Goal: Task Accomplishment & Management: Complete application form

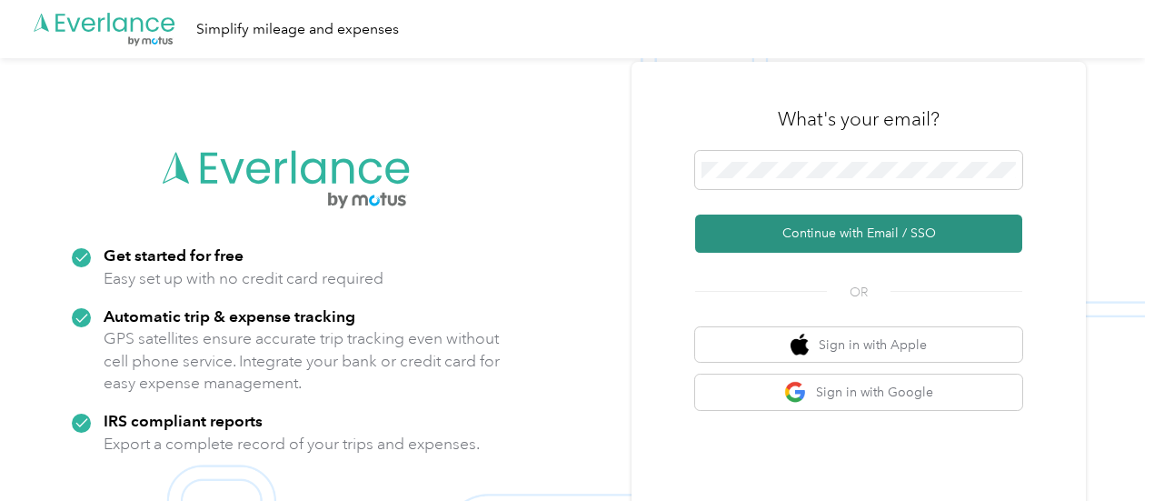
click at [813, 237] on button "Continue with Email / SSO" at bounding box center [858, 233] width 327 height 38
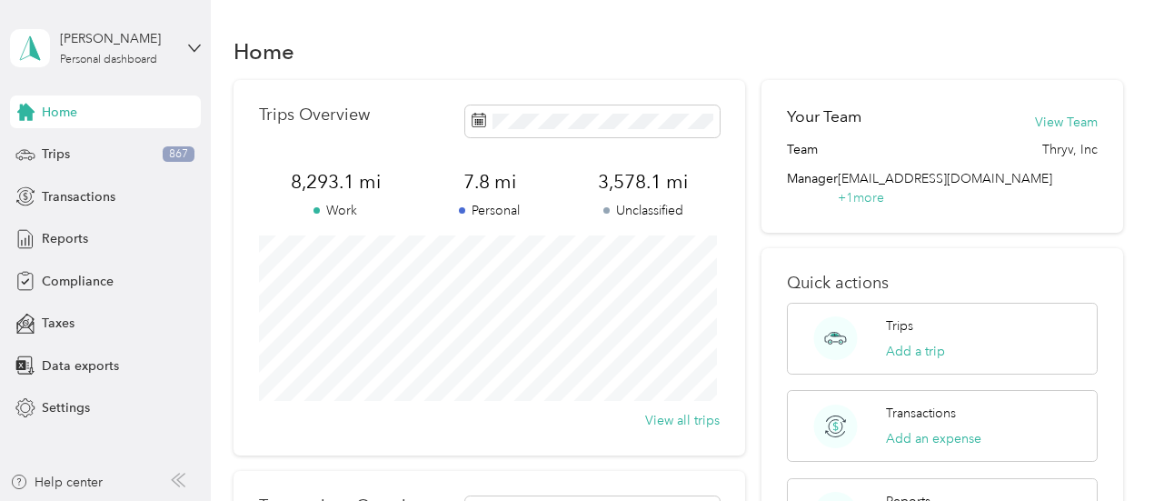
click at [757, 235] on div "Trips Overview 8,293.1 mi Work 7.8 mi Personal 3,578.1 mi Unclassified View all…" at bounding box center [679, 444] width 890 height 729
click at [75, 153] on div "Trips 867" at bounding box center [105, 154] width 191 height 33
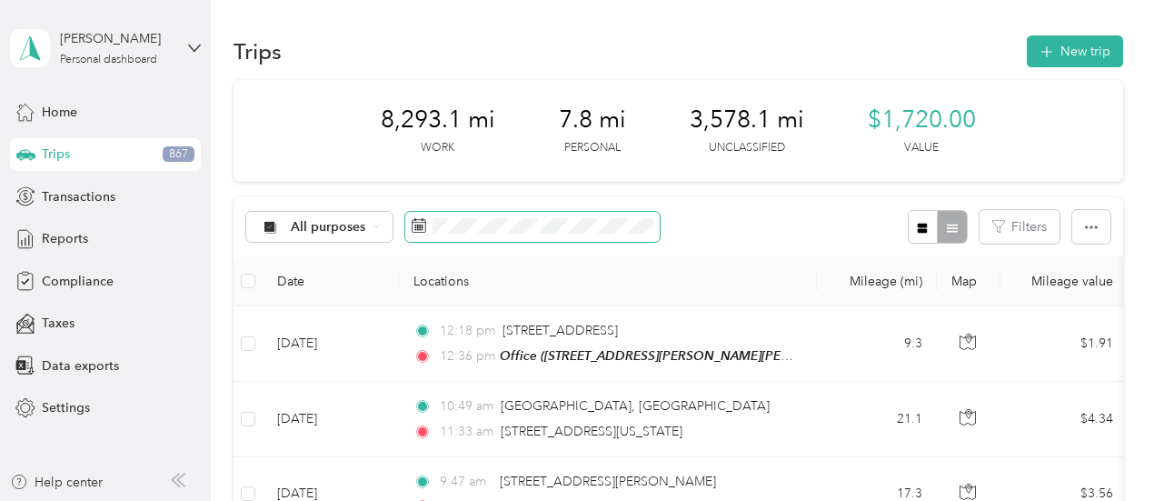
click at [423, 228] on icon at bounding box center [419, 225] width 15 height 15
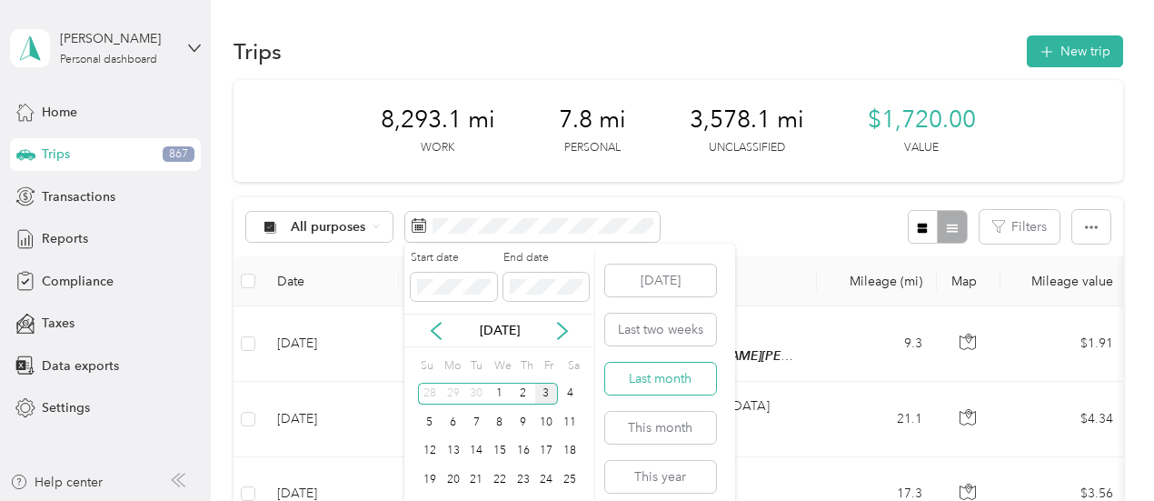
click at [692, 374] on button "Last month" at bounding box center [660, 379] width 111 height 32
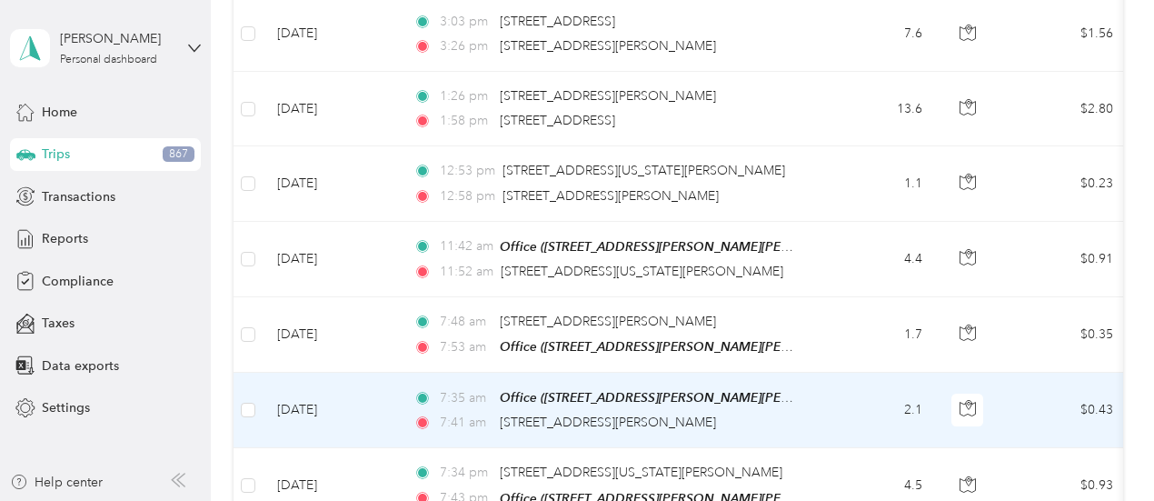
scroll to position [1138, 0]
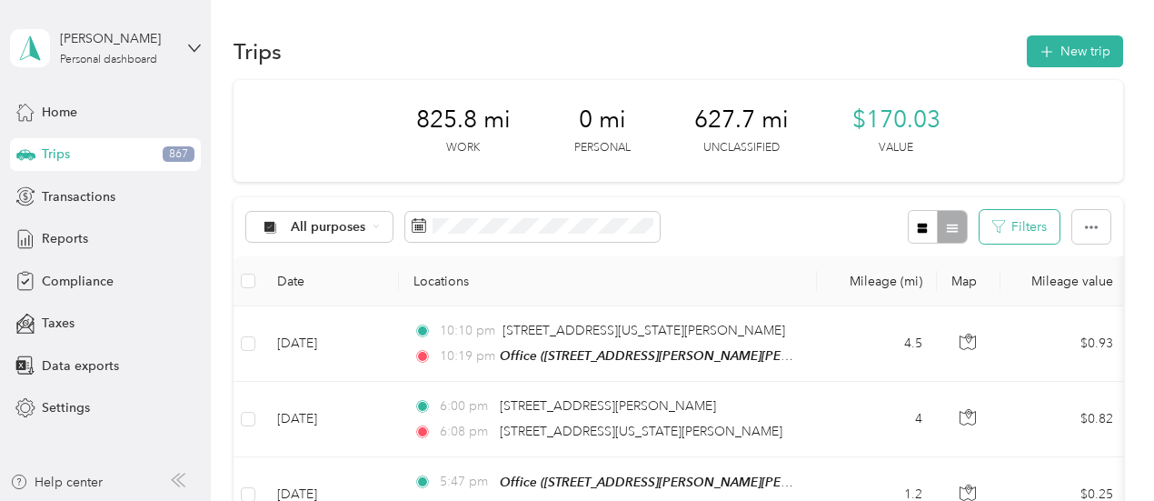
click at [1016, 227] on button "Filters" at bounding box center [1020, 227] width 80 height 34
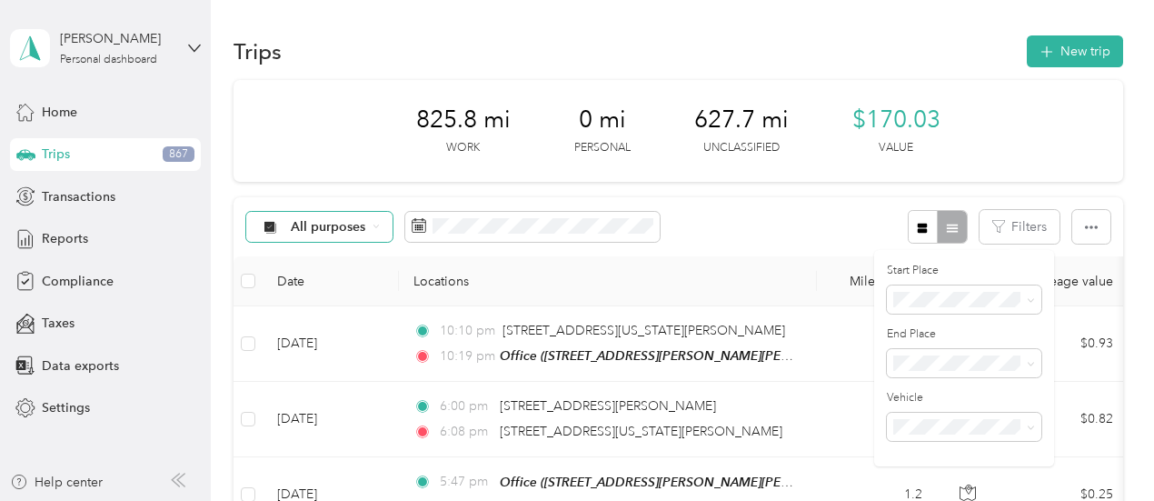
click at [371, 223] on div "All purposes" at bounding box center [319, 227] width 147 height 31
click at [307, 335] on ol "All purposes Unclassified Thryv, Inc Personal" at bounding box center [318, 307] width 145 height 127
click at [356, 228] on span "All purposes" at bounding box center [328, 227] width 75 height 13
click at [313, 325] on span "Thryv, Inc" at bounding box center [336, 322] width 88 height 19
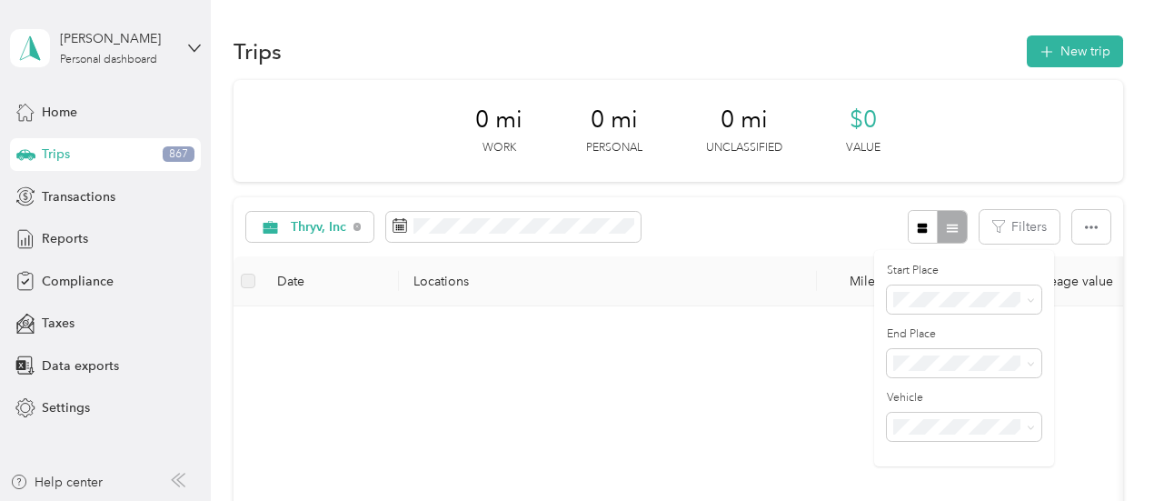
click at [949, 230] on div at bounding box center [937, 227] width 59 height 34
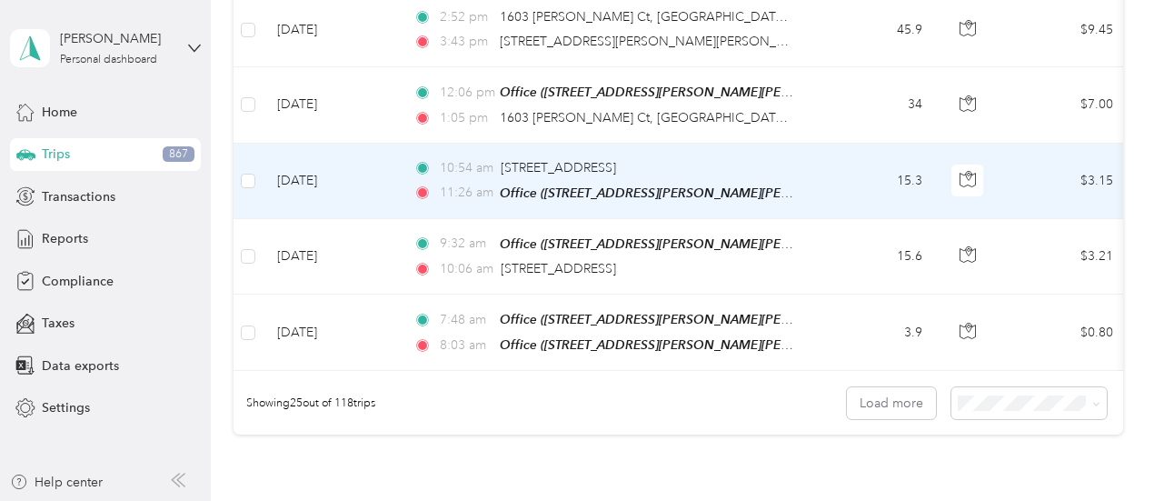
scroll to position [1966, 0]
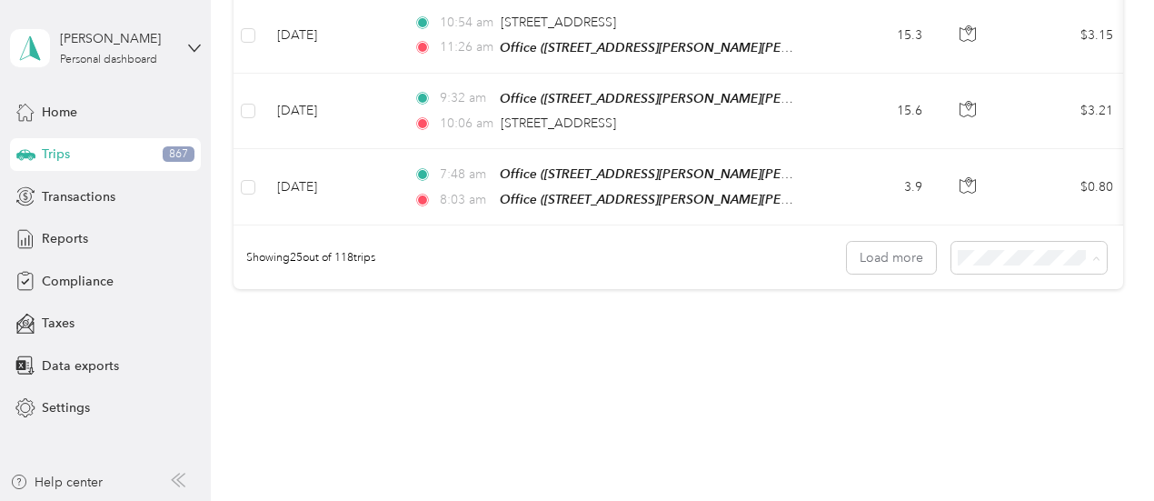
click at [1027, 341] on span "100 per load" at bounding box center [997, 342] width 75 height 15
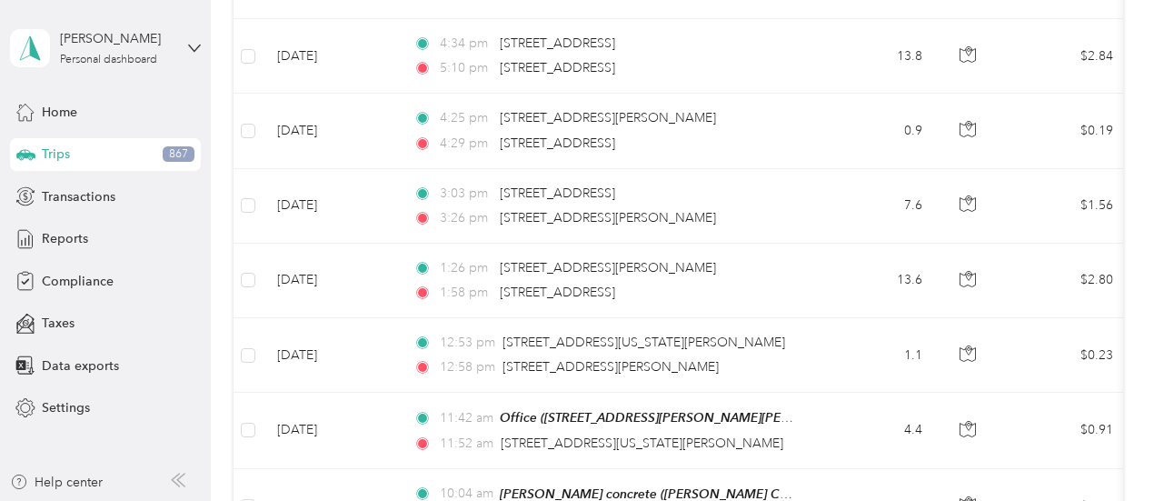
scroll to position [892, 0]
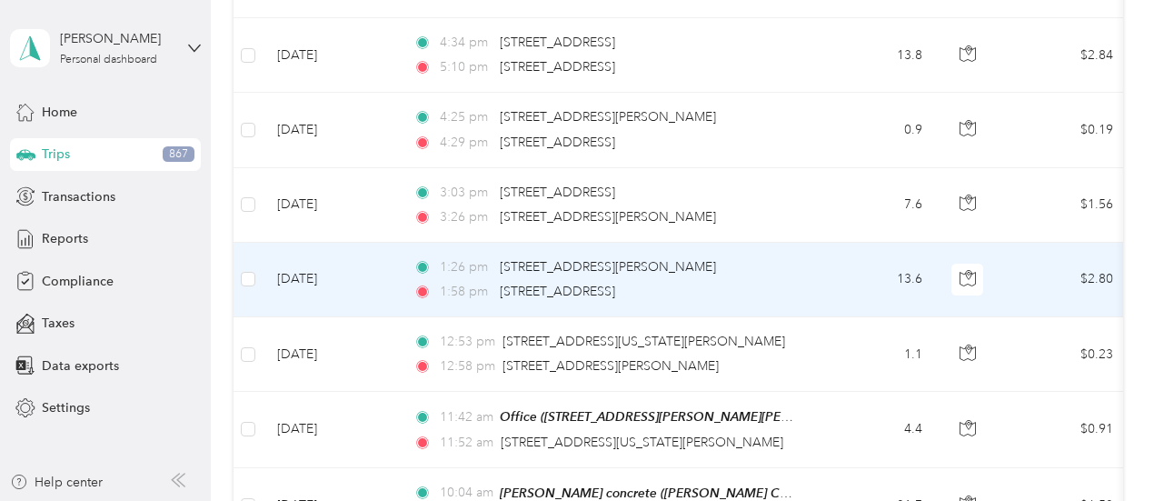
drag, startPoint x: 771, startPoint y: 186, endPoint x: 639, endPoint y: 242, distance: 143.8
click at [639, 243] on td "1:26 pm 9070 Lincoln Hwy E, Irwin, PA 1:58 pm 650 Seco Rd, Monroeville, PA" at bounding box center [608, 280] width 418 height 75
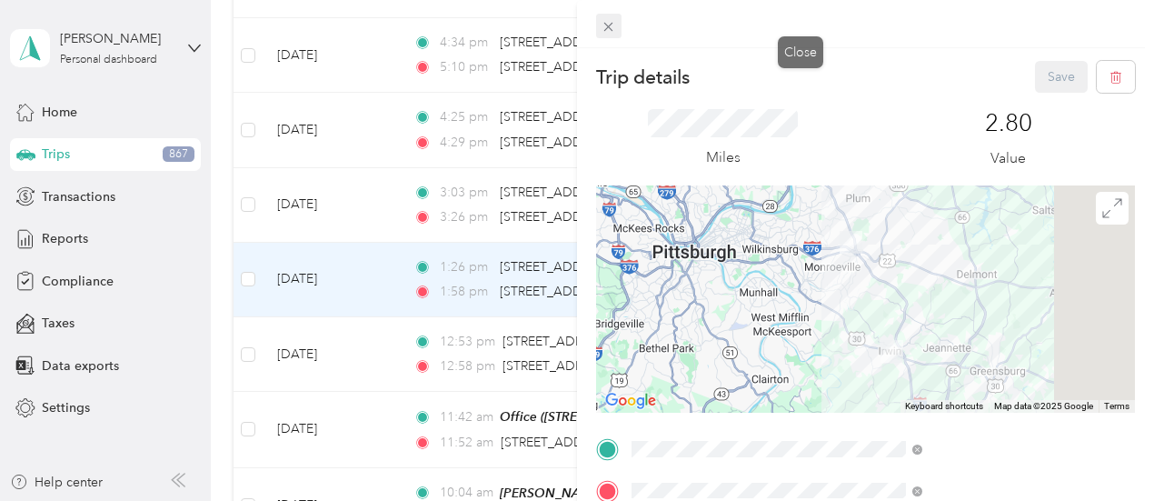
click at [616, 30] on icon at bounding box center [608, 26] width 15 height 15
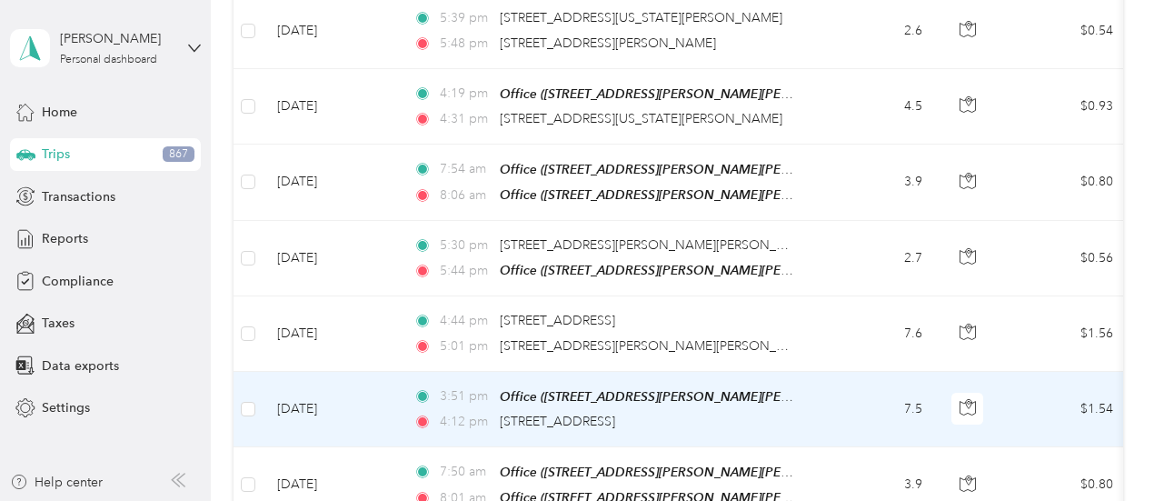
scroll to position [7036, 0]
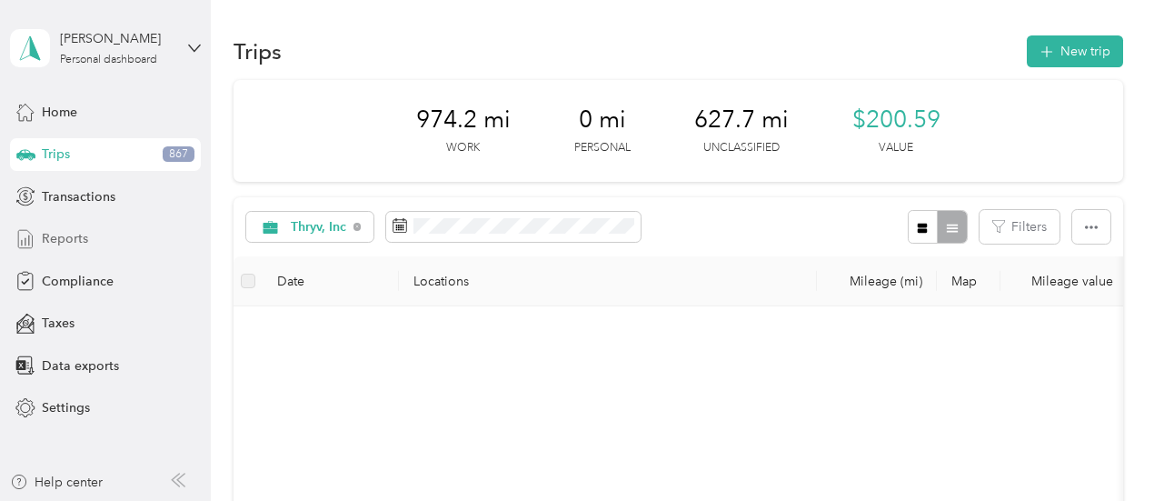
click at [49, 233] on span "Reports" at bounding box center [65, 238] width 46 height 19
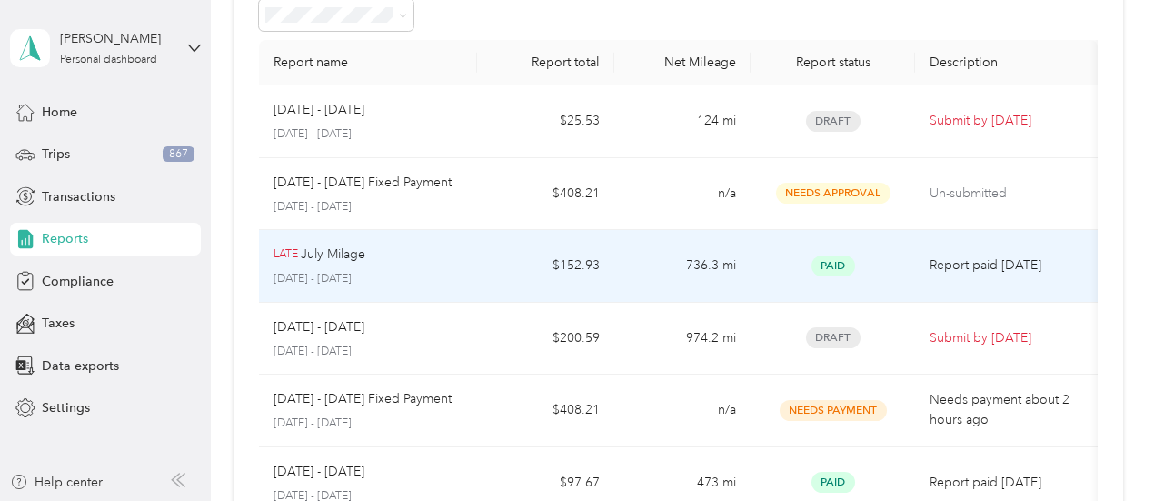
scroll to position [115, 0]
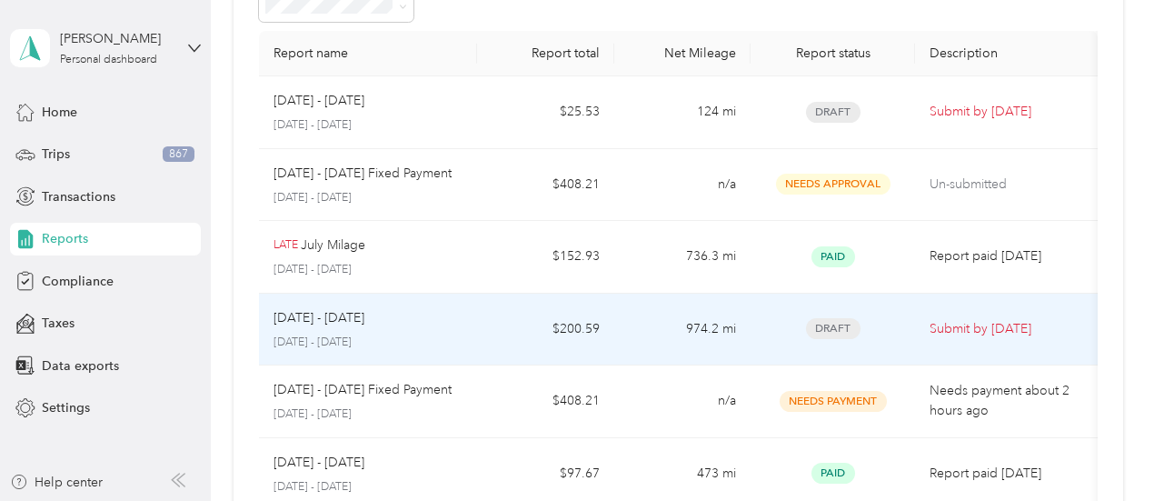
click at [830, 324] on span "Draft" at bounding box center [833, 328] width 55 height 21
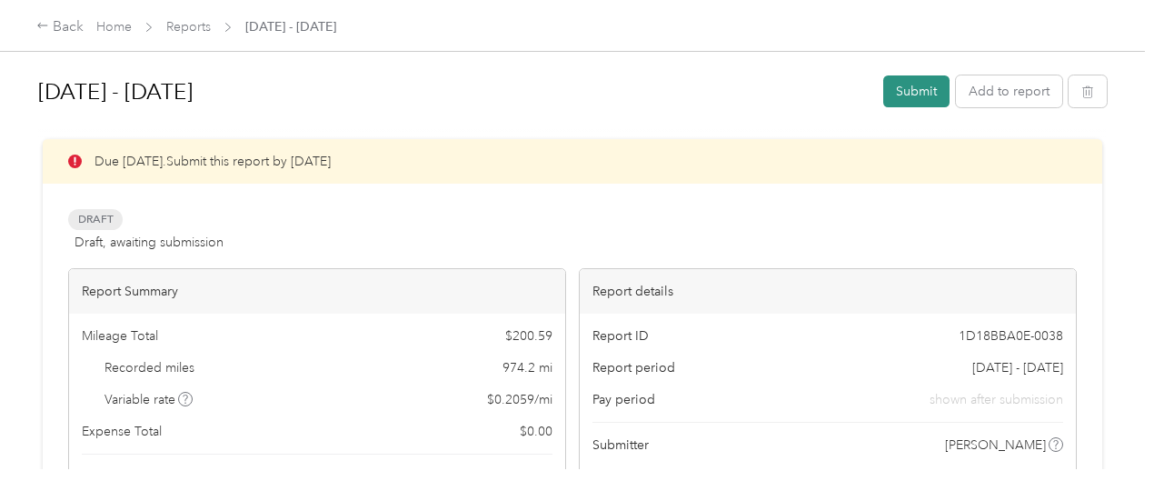
click at [923, 88] on button "Submit" at bounding box center [916, 91] width 66 height 32
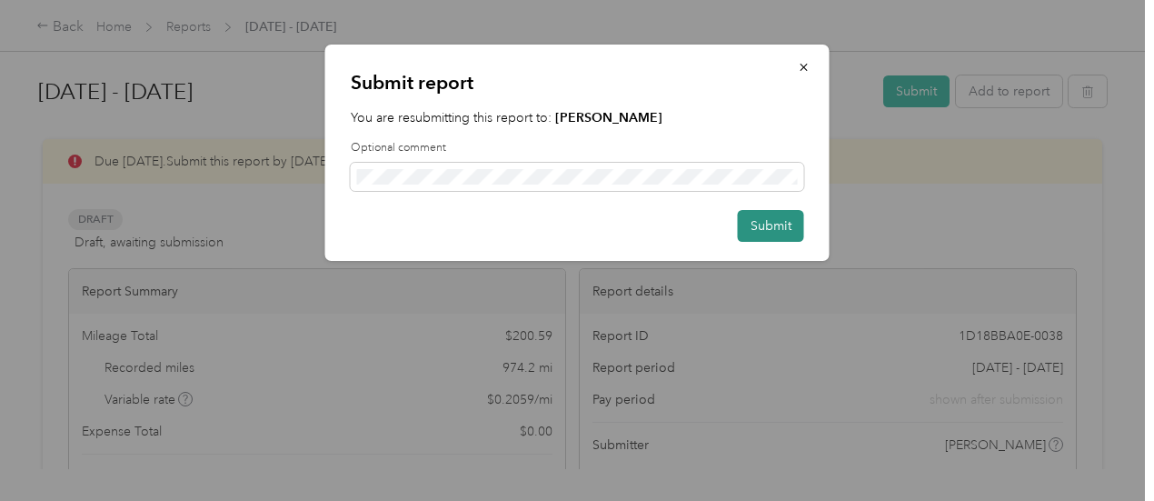
click at [769, 224] on button "Submit" at bounding box center [771, 226] width 66 height 32
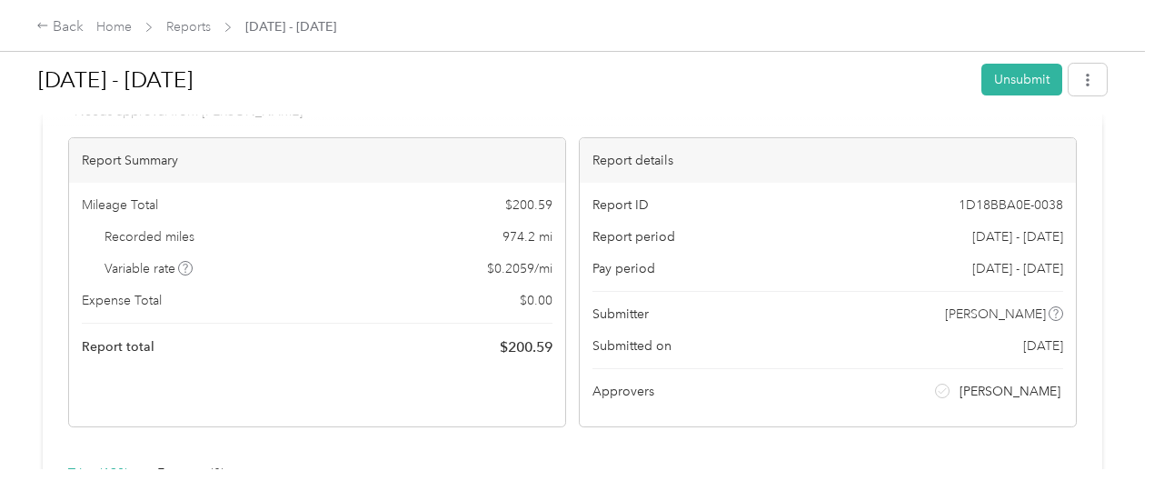
scroll to position [11, 0]
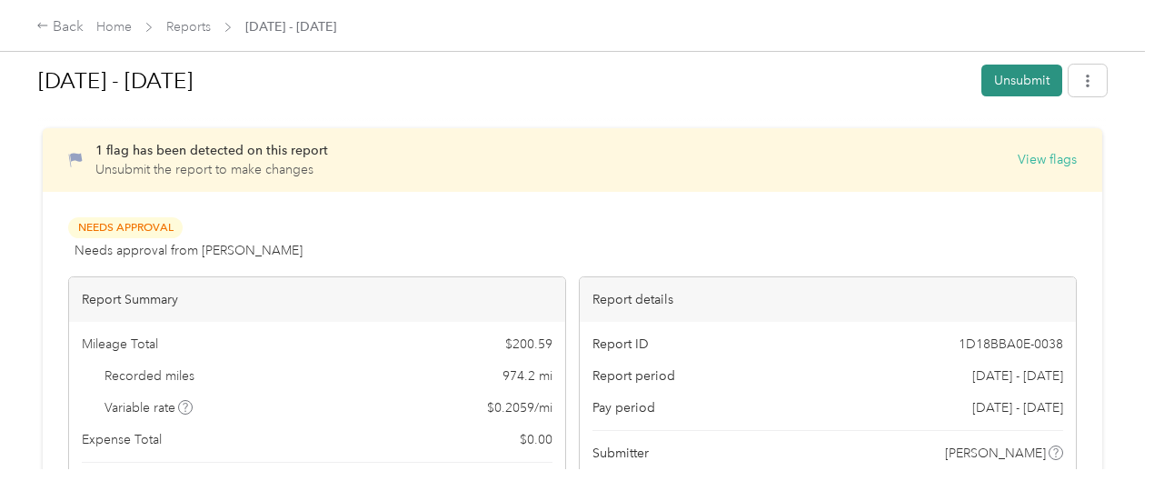
click at [1026, 81] on button "Unsubmit" at bounding box center [1021, 81] width 81 height 32
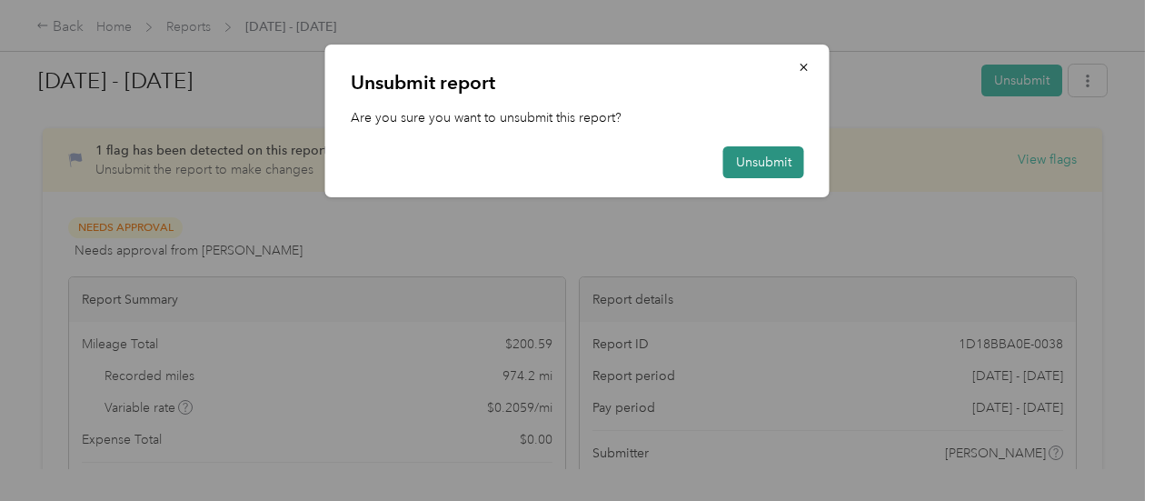
click at [769, 159] on button "Unsubmit" at bounding box center [763, 162] width 81 height 32
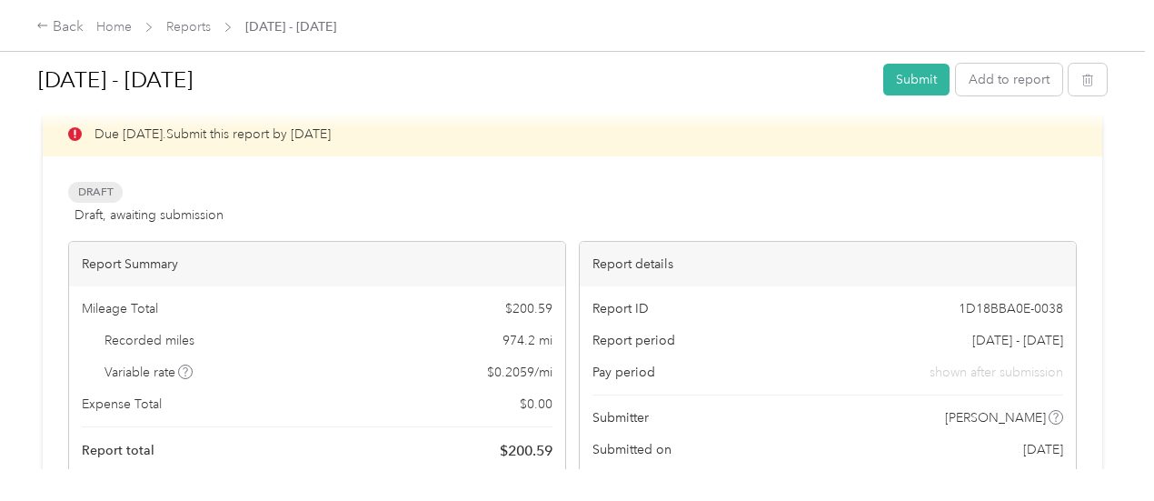
scroll to position [0, 0]
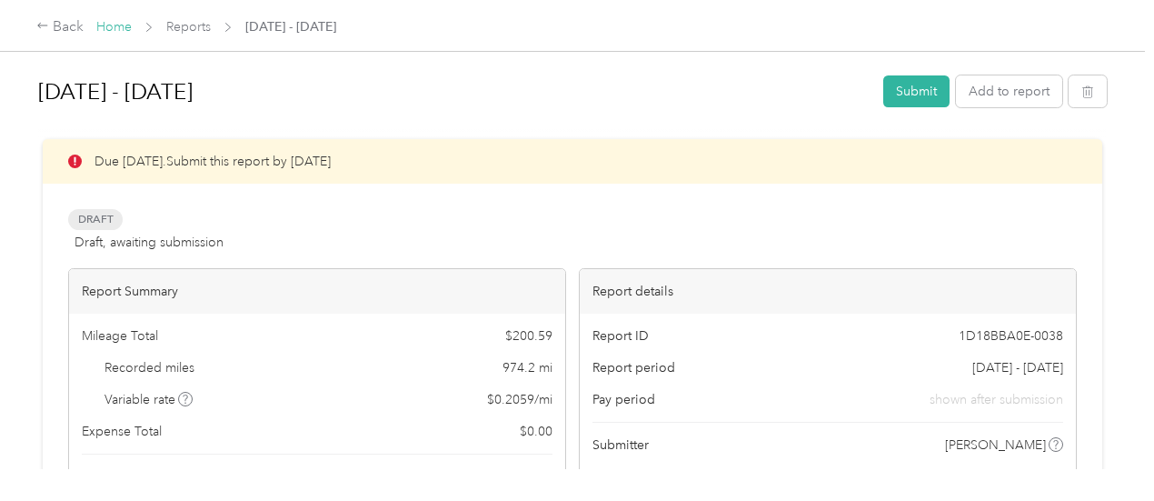
click at [111, 30] on link "Home" at bounding box center [113, 26] width 35 height 15
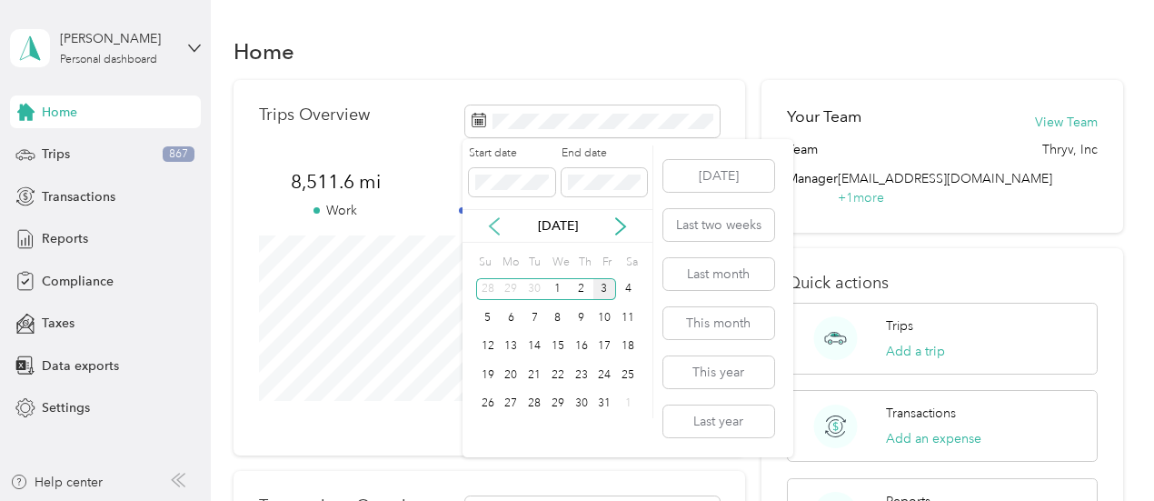
click at [494, 223] on icon at bounding box center [494, 226] width 18 height 18
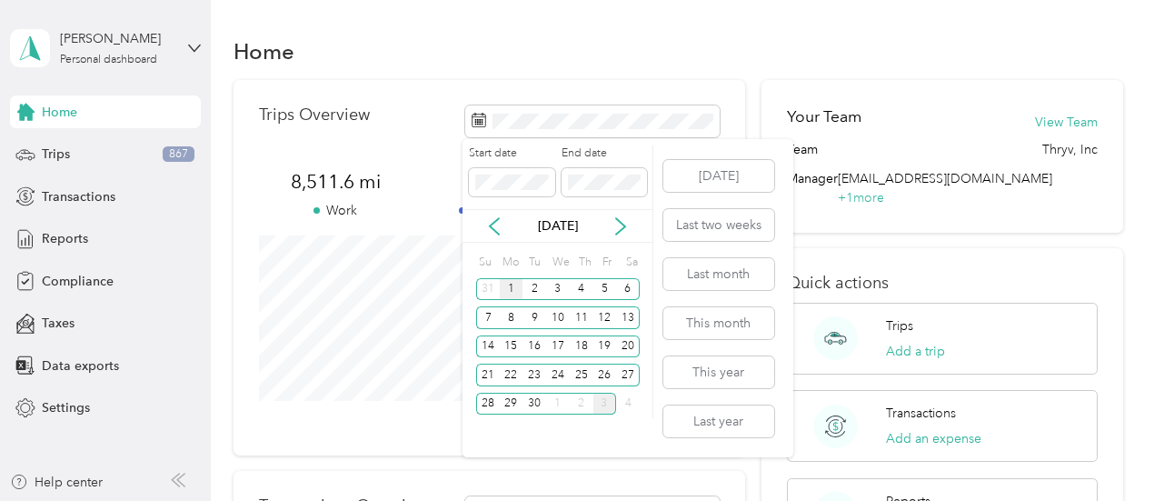
click at [518, 289] on div "1" at bounding box center [512, 289] width 24 height 23
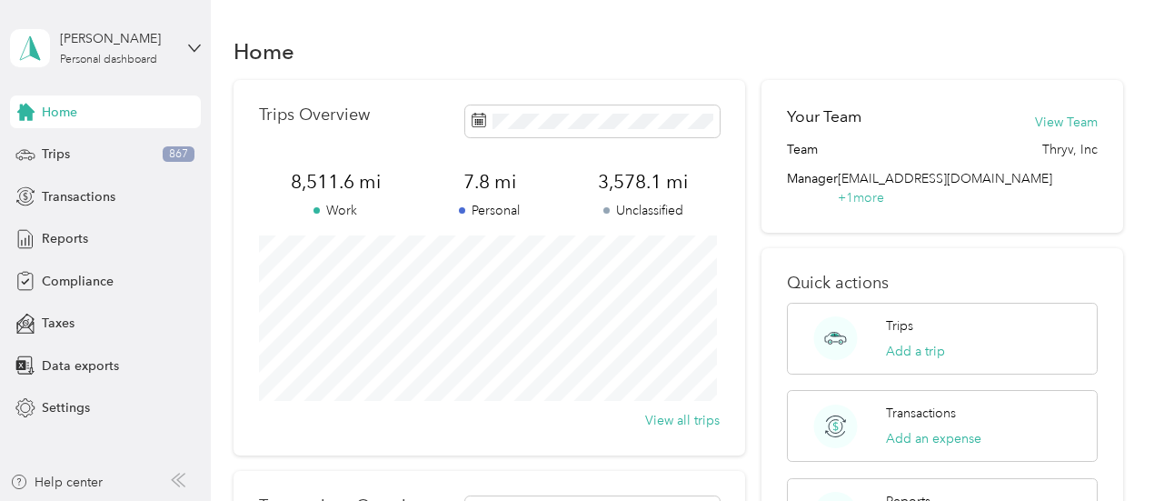
click at [432, 99] on div "Trips Overview 8,511.6 mi Work 7.8 mi Personal 3,578.1 mi Unclassified View all…" at bounding box center [490, 267] width 512 height 375
click at [51, 164] on div "Trips 867" at bounding box center [105, 154] width 191 height 33
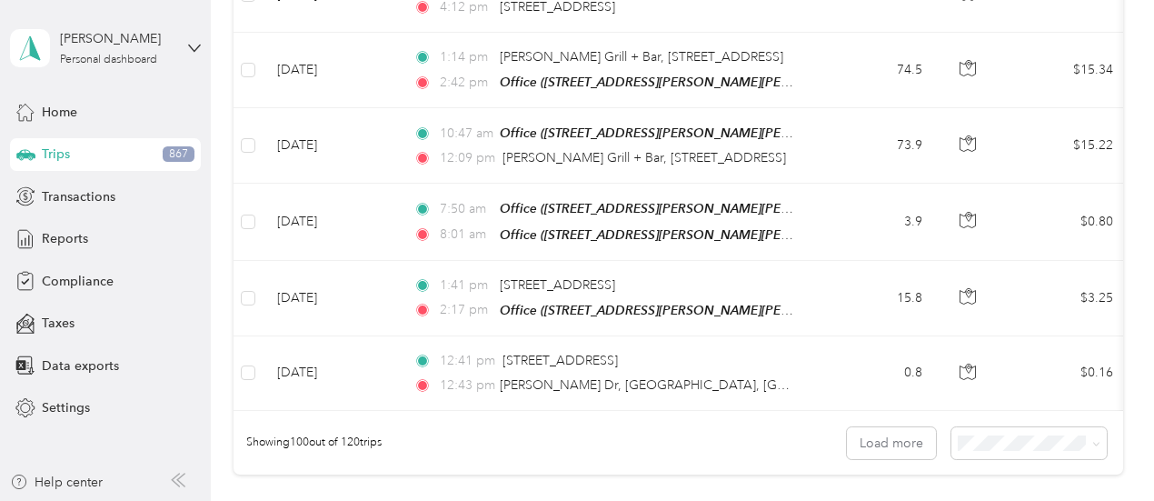
scroll to position [7491, 0]
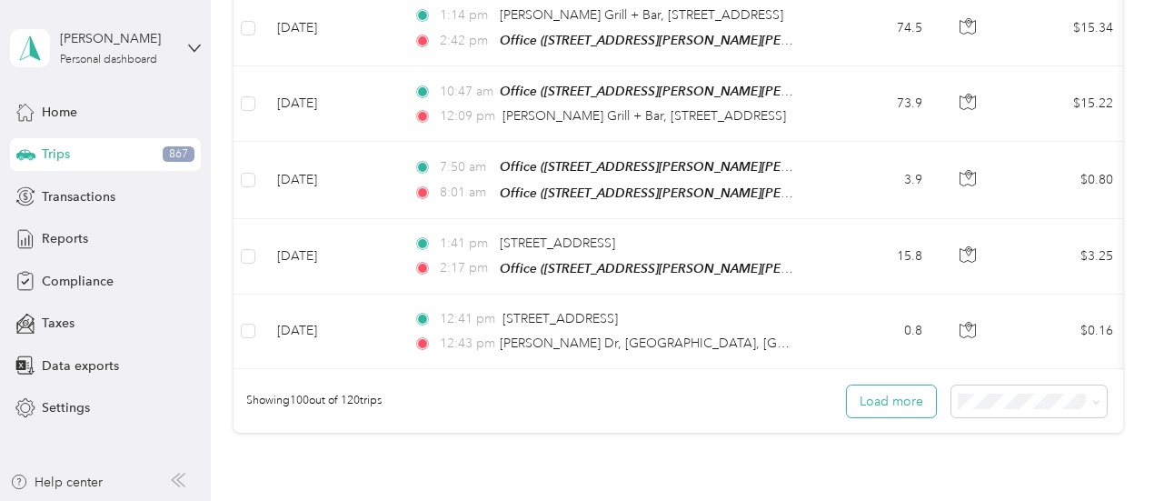
click at [875, 385] on button "Load more" at bounding box center [891, 401] width 89 height 32
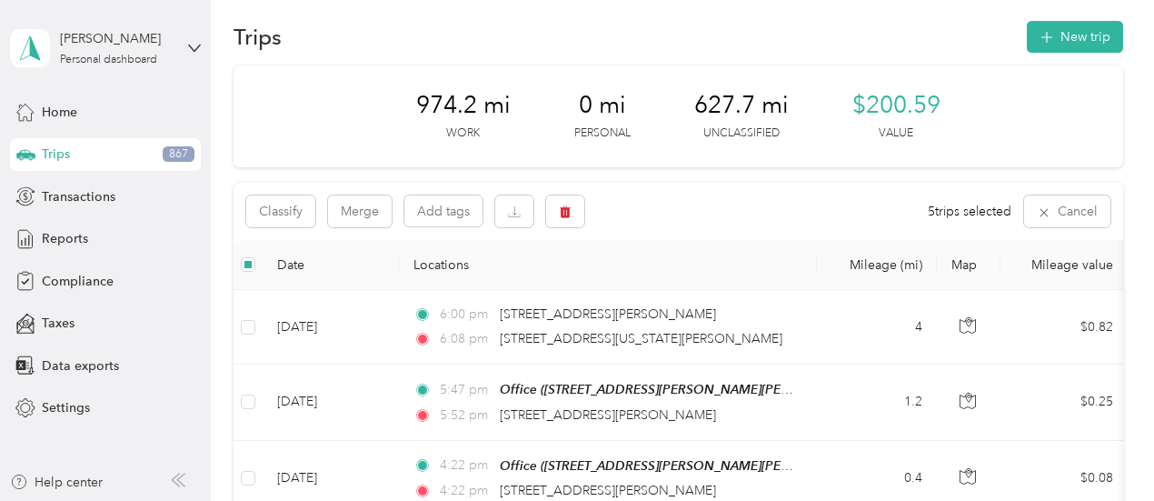
scroll to position [0, 0]
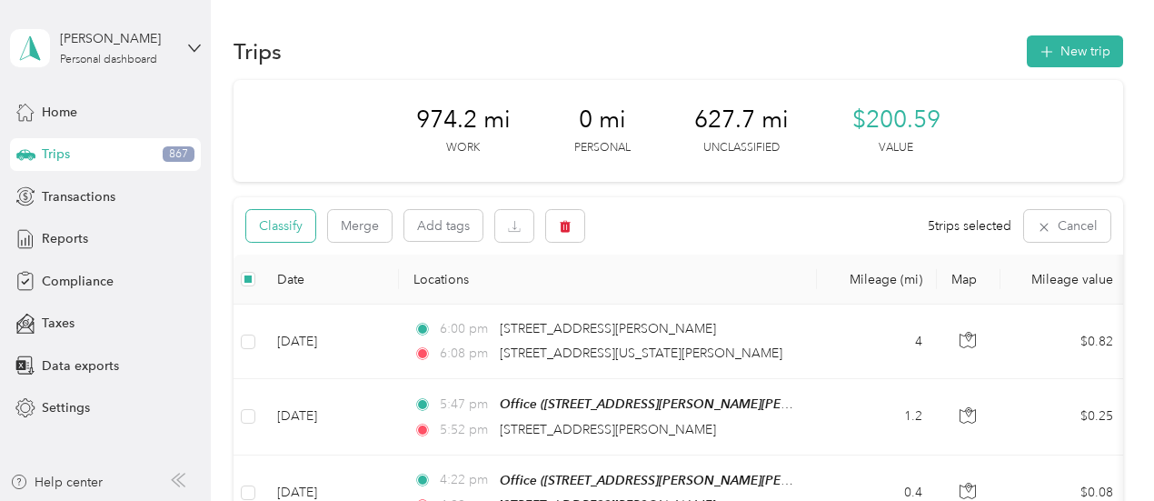
click at [293, 221] on button "Classify" at bounding box center [280, 226] width 69 height 32
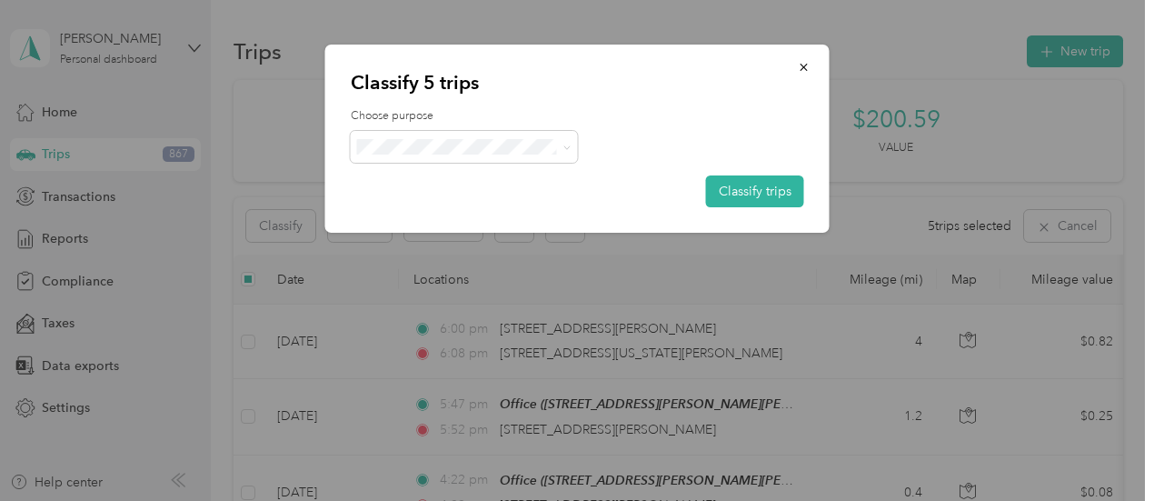
click at [430, 214] on li "Personal" at bounding box center [464, 210] width 227 height 32
click at [757, 192] on button "Classify trips" at bounding box center [755, 191] width 98 height 32
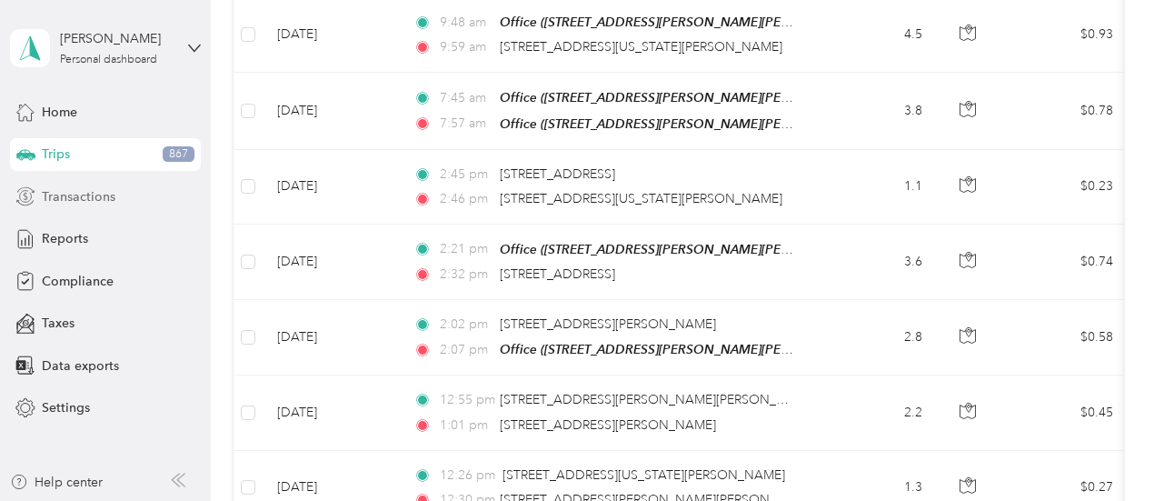
scroll to position [2264, 0]
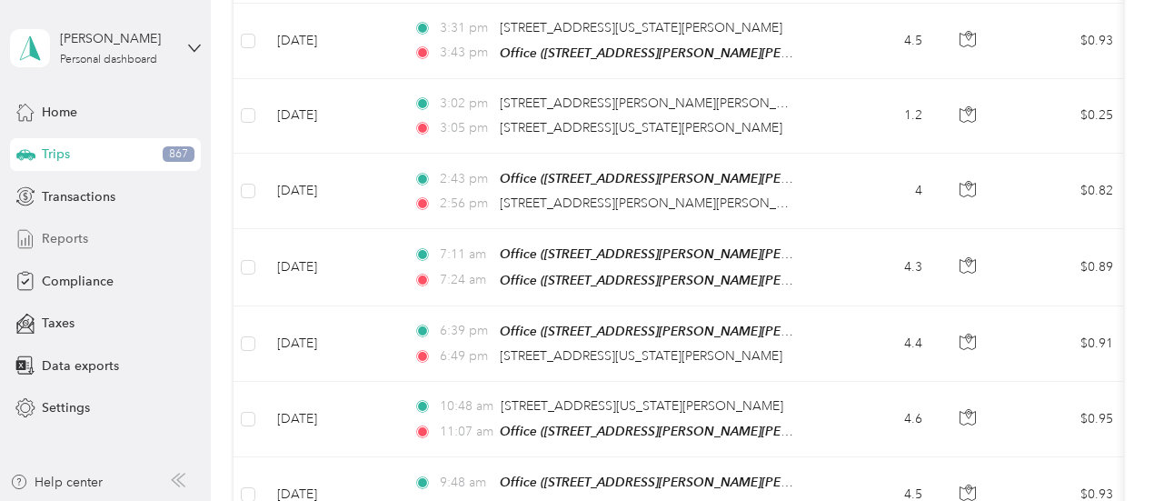
click at [67, 241] on span "Reports" at bounding box center [65, 238] width 46 height 19
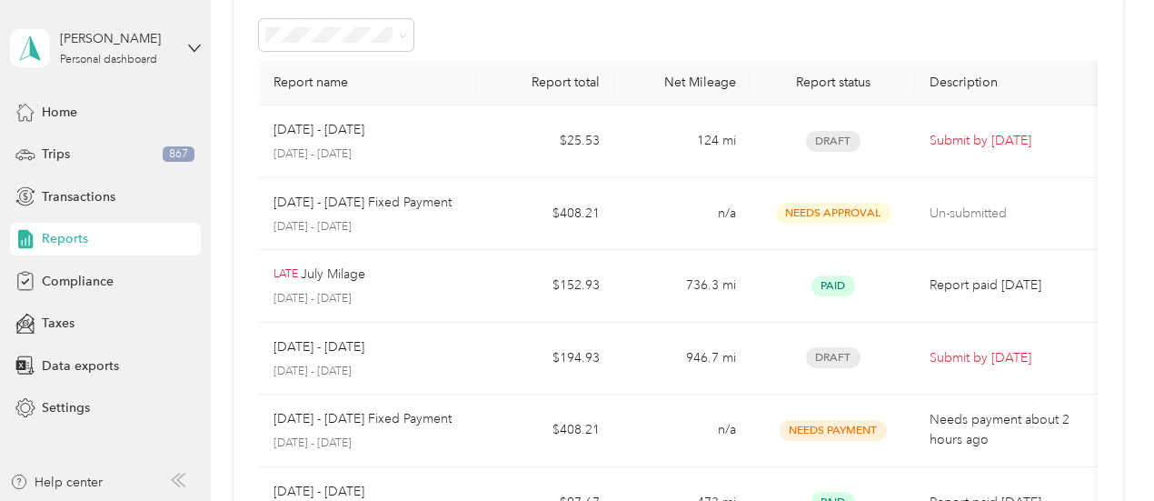
scroll to position [55, 0]
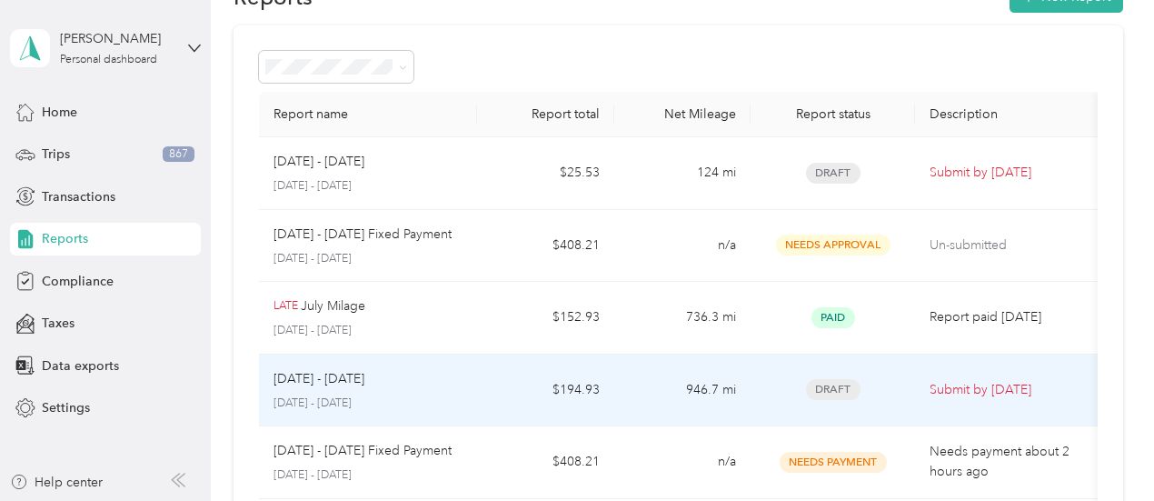
click at [454, 395] on p "[DATE] - [DATE]" at bounding box center [369, 403] width 190 height 16
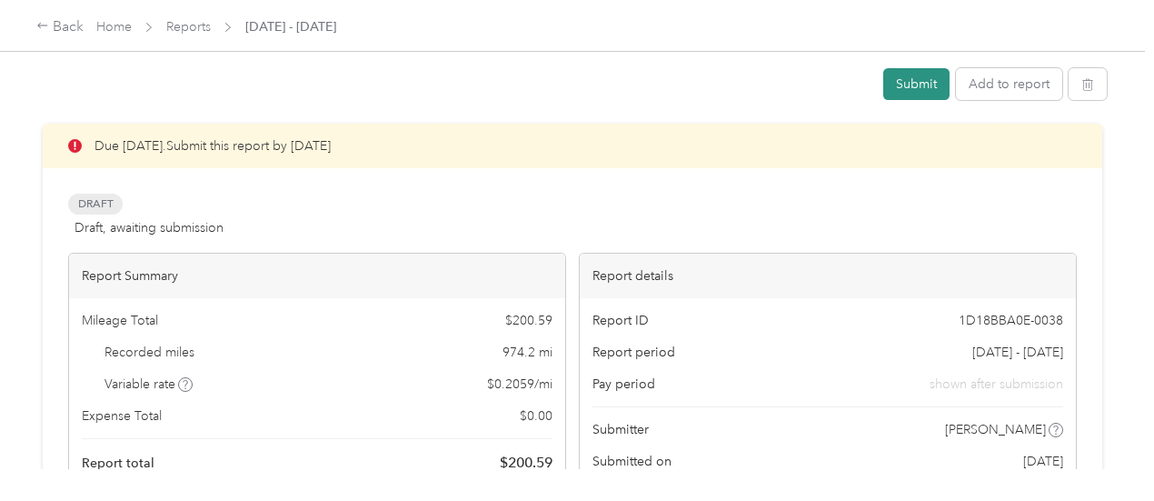
click at [931, 88] on button "Submit" at bounding box center [916, 84] width 66 height 32
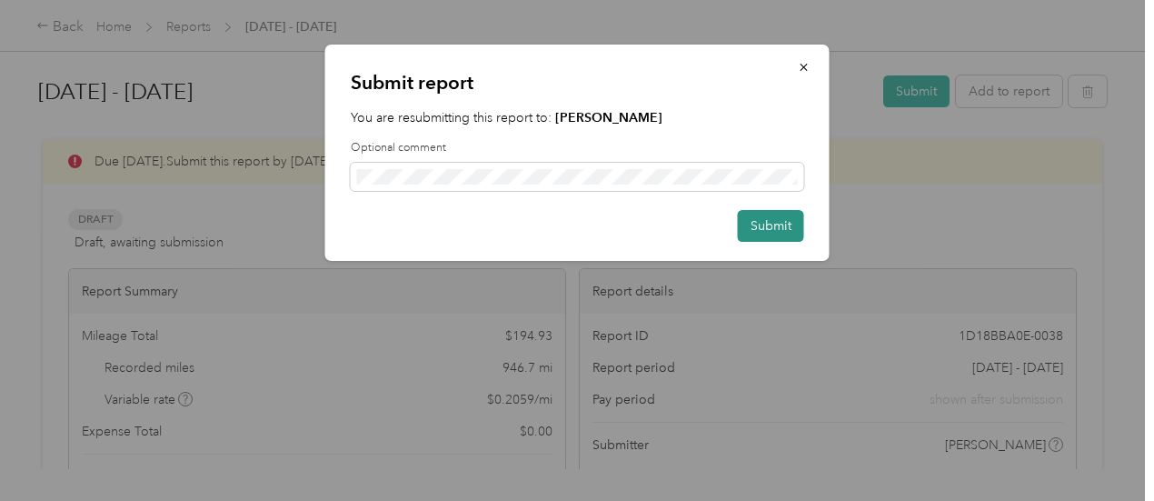
click at [769, 226] on button "Submit" at bounding box center [771, 226] width 66 height 32
